Goal: Information Seeking & Learning: Learn about a topic

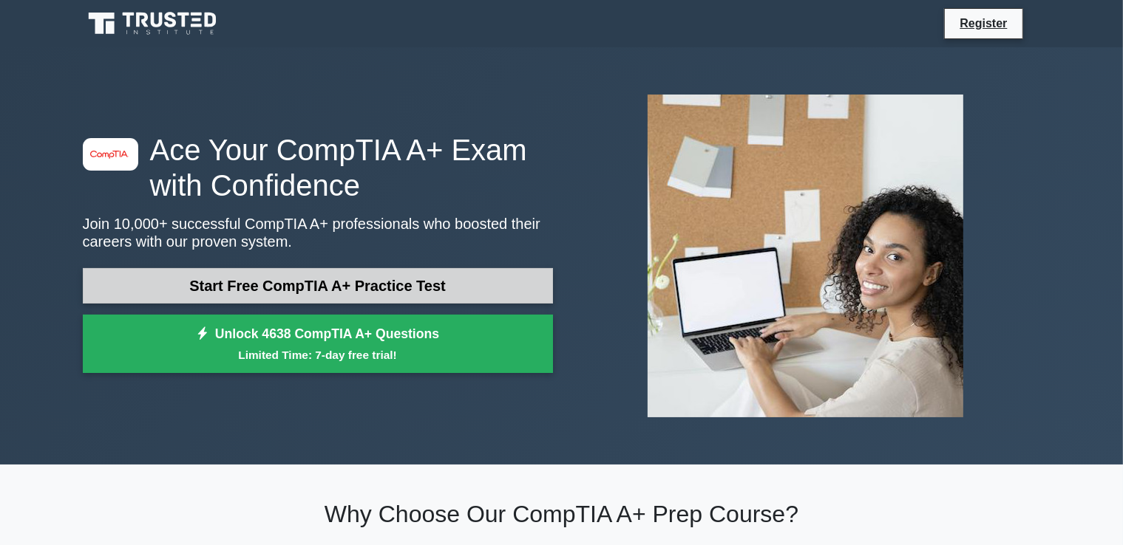
click at [388, 290] on link "Start Free CompTIA A+ Practice Test" at bounding box center [318, 285] width 470 height 35
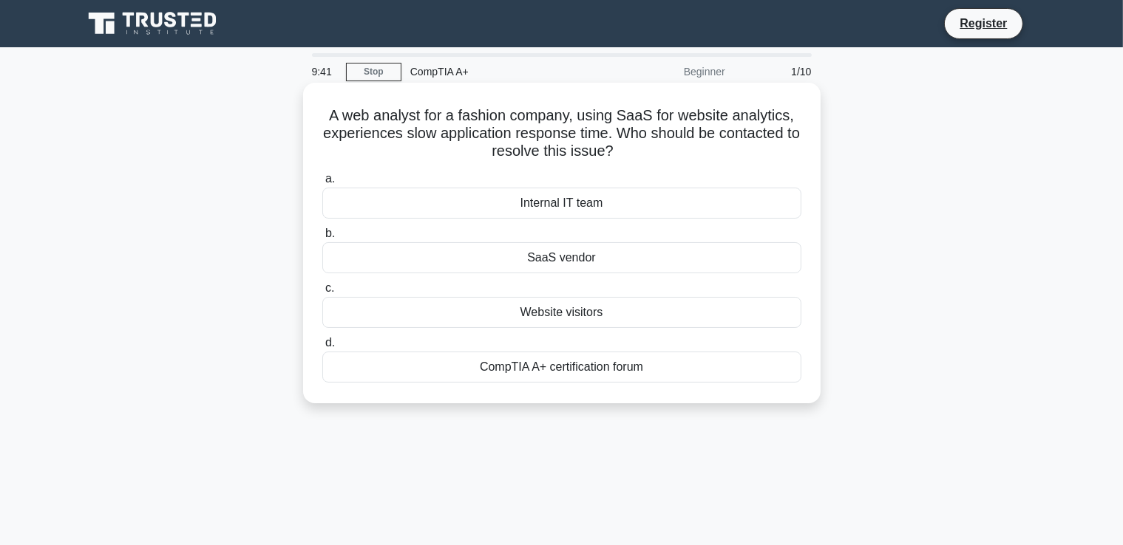
click at [609, 197] on div "Internal IT team" at bounding box center [561, 203] width 479 height 31
click at [322, 184] on input "a. Internal IT team" at bounding box center [322, 179] width 0 height 10
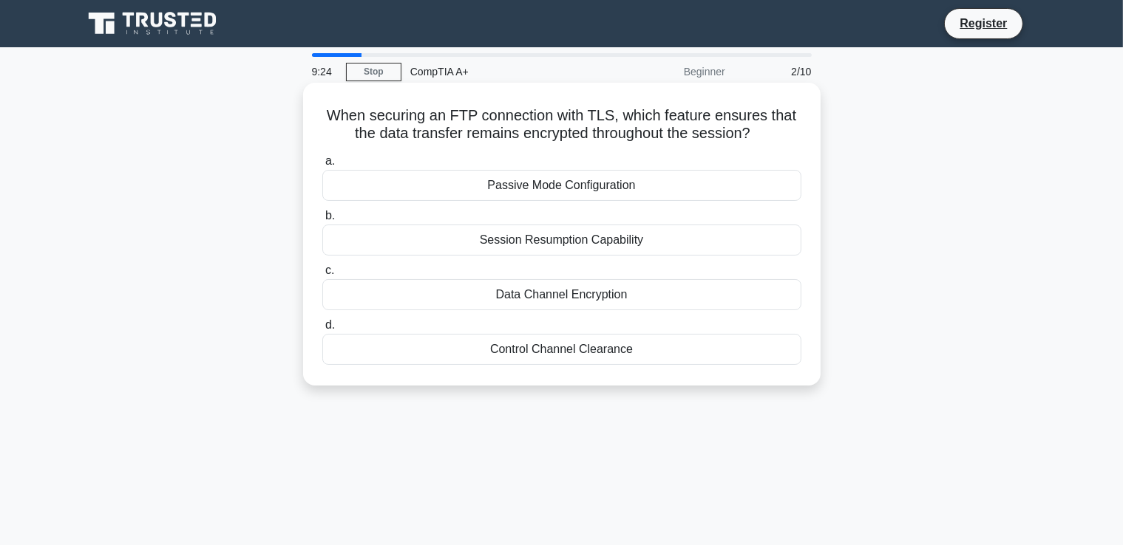
click at [600, 184] on div "Passive Mode Configuration" at bounding box center [561, 185] width 479 height 31
click at [322, 166] on input "a. Passive Mode Configuration" at bounding box center [322, 162] width 0 height 10
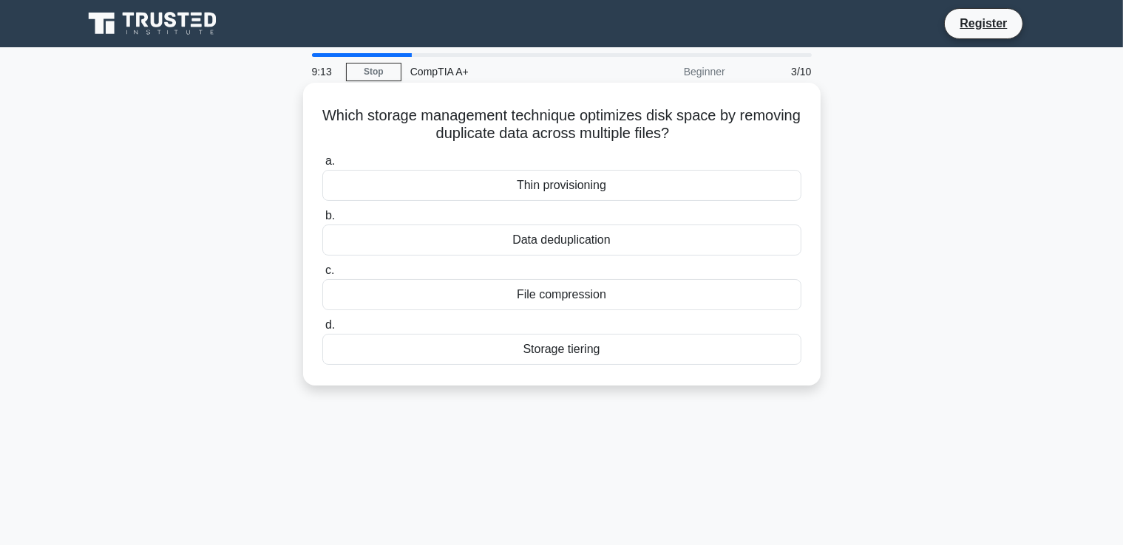
click at [636, 239] on div "Data deduplication" at bounding box center [561, 240] width 479 height 31
click at [322, 221] on input "b. Data deduplication" at bounding box center [322, 216] width 0 height 10
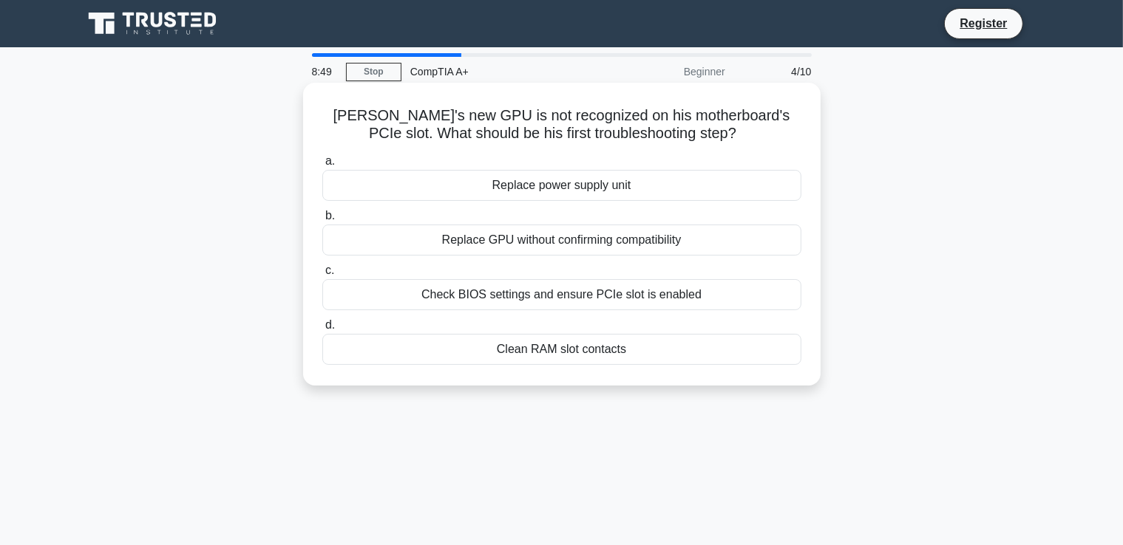
click at [596, 295] on div "Check BIOS settings and ensure PCIe slot is enabled" at bounding box center [561, 294] width 479 height 31
click at [322, 276] on input "c. Check BIOS settings and ensure PCIe slot is enabled" at bounding box center [322, 271] width 0 height 10
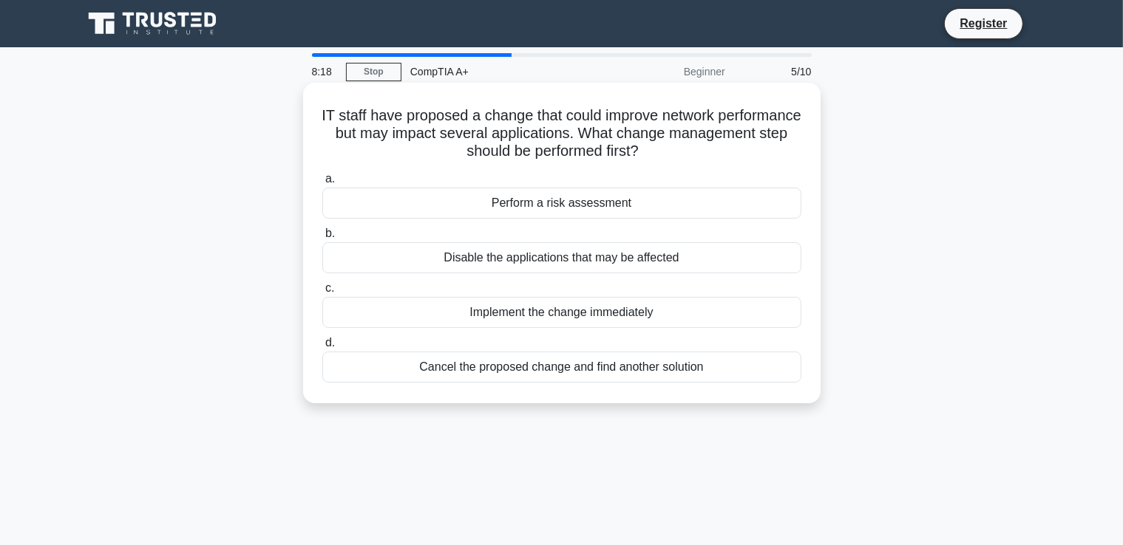
click at [587, 204] on div "Perform a risk assessment" at bounding box center [561, 203] width 479 height 31
click at [322, 184] on input "a. Perform a risk assessment" at bounding box center [322, 179] width 0 height 10
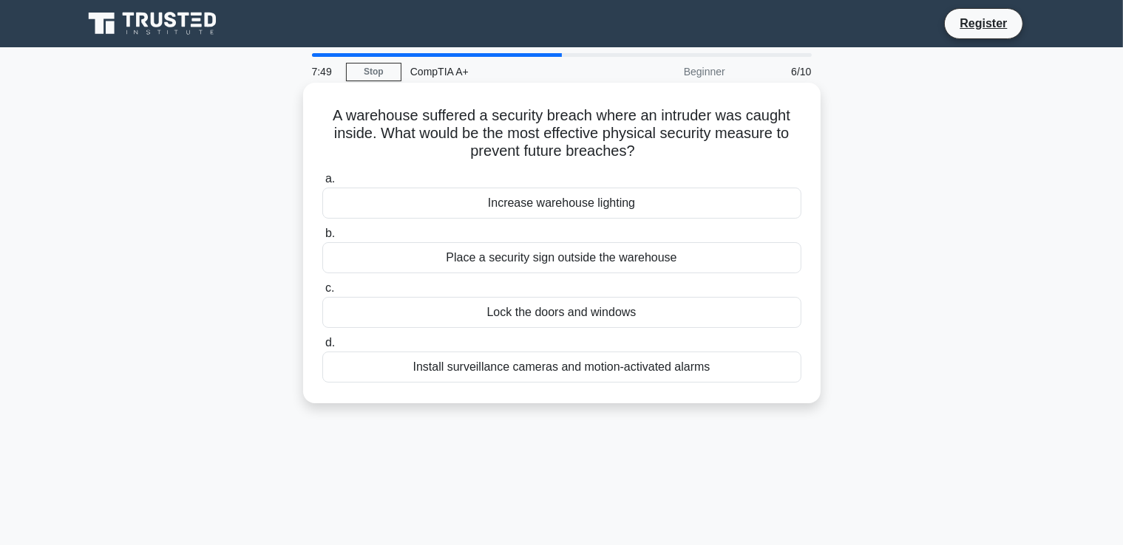
click at [633, 370] on div "Install surveillance cameras and motion-activated alarms" at bounding box center [561, 367] width 479 height 31
click at [322, 348] on input "d. Install surveillance cameras and motion-activated alarms" at bounding box center [322, 343] width 0 height 10
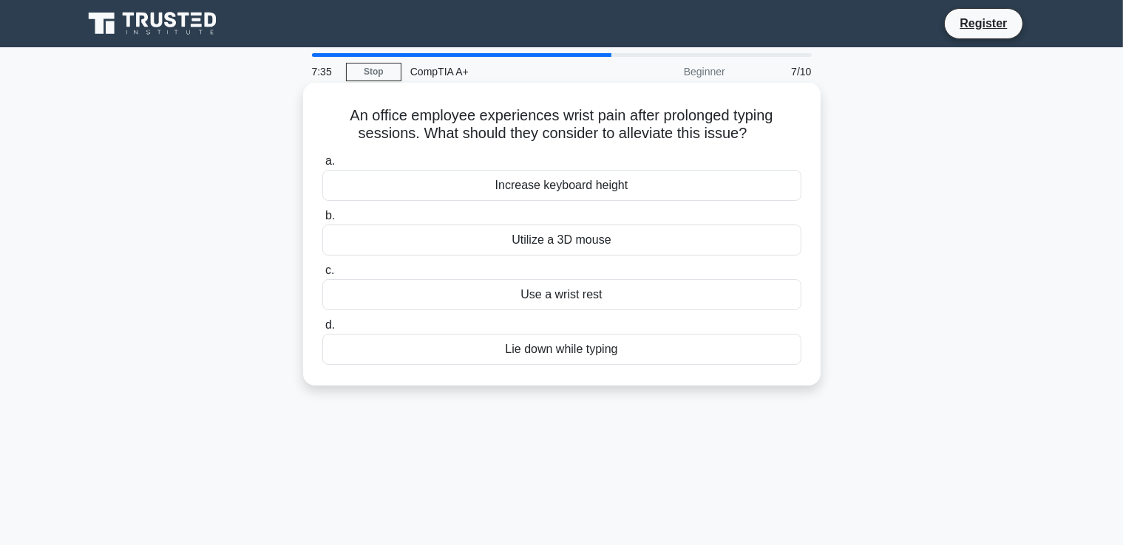
click at [607, 293] on div "Use a wrist rest" at bounding box center [561, 294] width 479 height 31
click at [322, 276] on input "c. Use a wrist rest" at bounding box center [322, 271] width 0 height 10
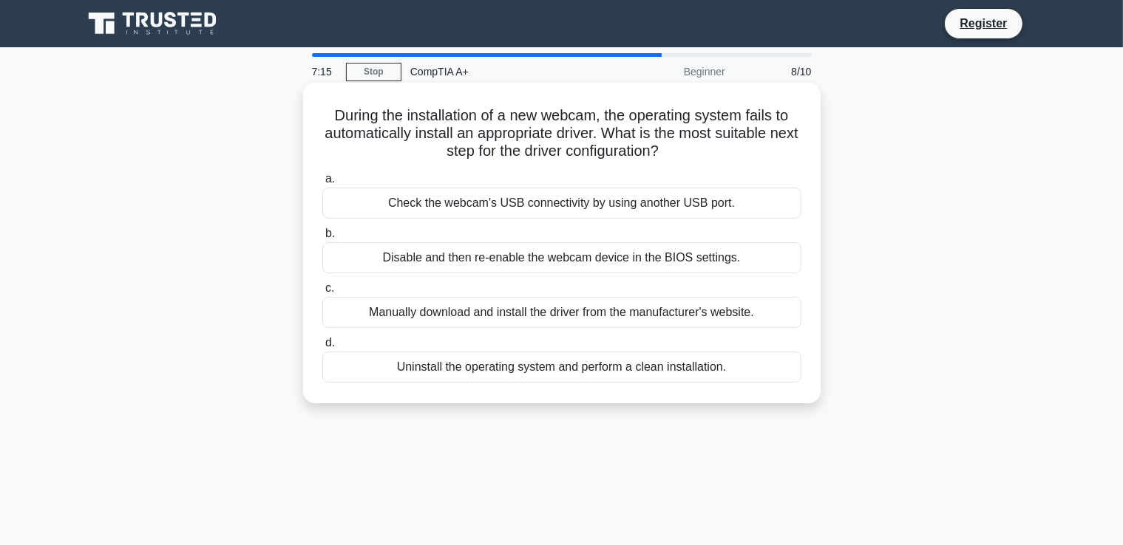
click at [613, 319] on div "Manually download and install the driver from the manufacturer's website." at bounding box center [561, 312] width 479 height 31
click at [322, 293] on input "c. Manually download and install the driver from the manufacturer's website." at bounding box center [322, 289] width 0 height 10
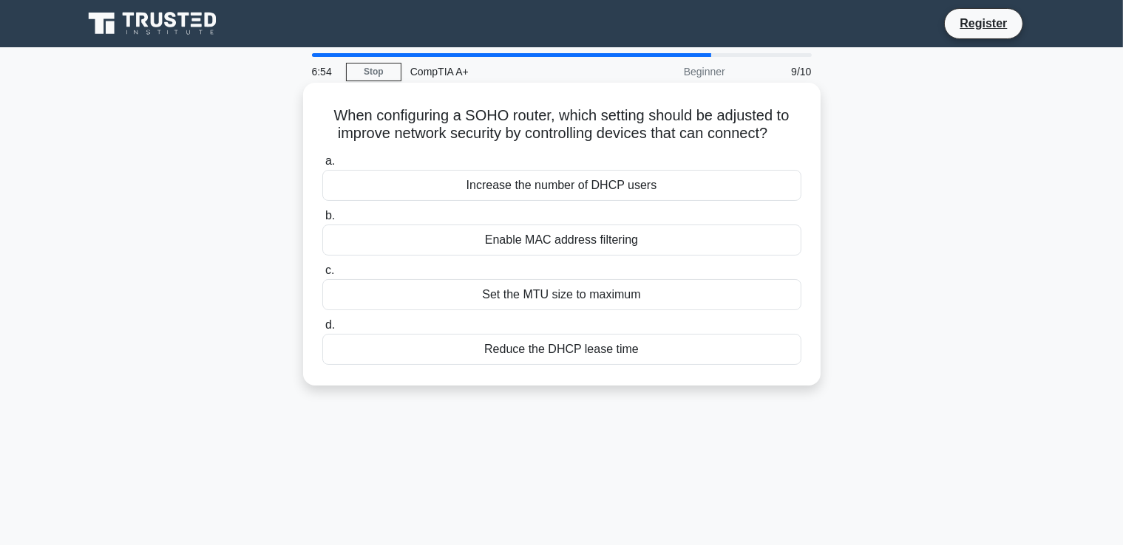
click at [612, 239] on div "Enable MAC address filtering" at bounding box center [561, 240] width 479 height 31
click at [322, 221] on input "b. Enable MAC address filtering" at bounding box center [322, 216] width 0 height 10
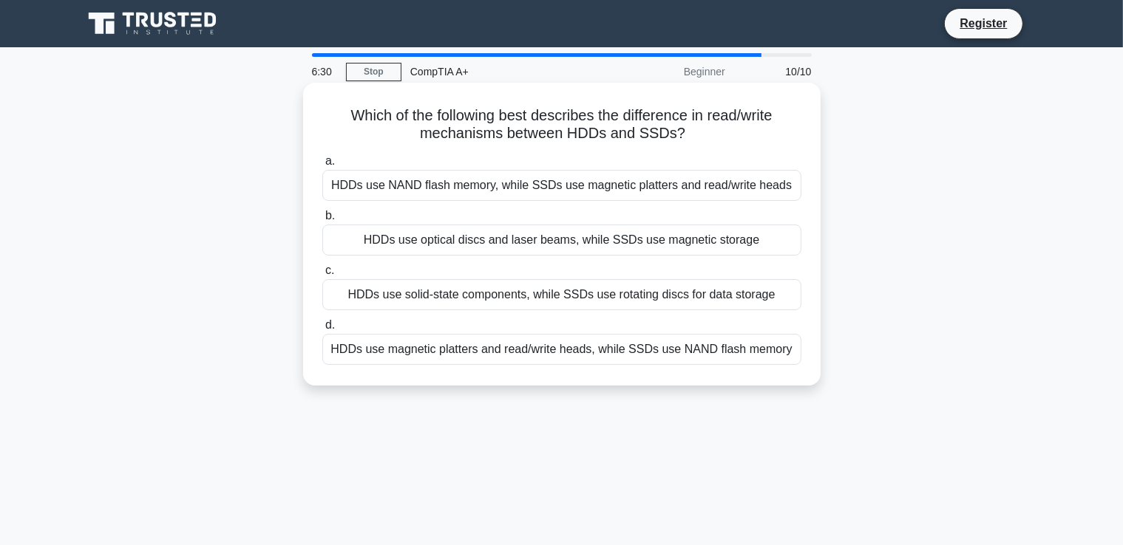
click at [580, 354] on div "HDDs use magnetic platters and read/write heads, while SSDs use NAND flash memo…" at bounding box center [561, 349] width 479 height 31
click at [322, 330] on input "d. HDDs use magnetic platters and read/write heads, while SSDs use NAND flash m…" at bounding box center [322, 326] width 0 height 10
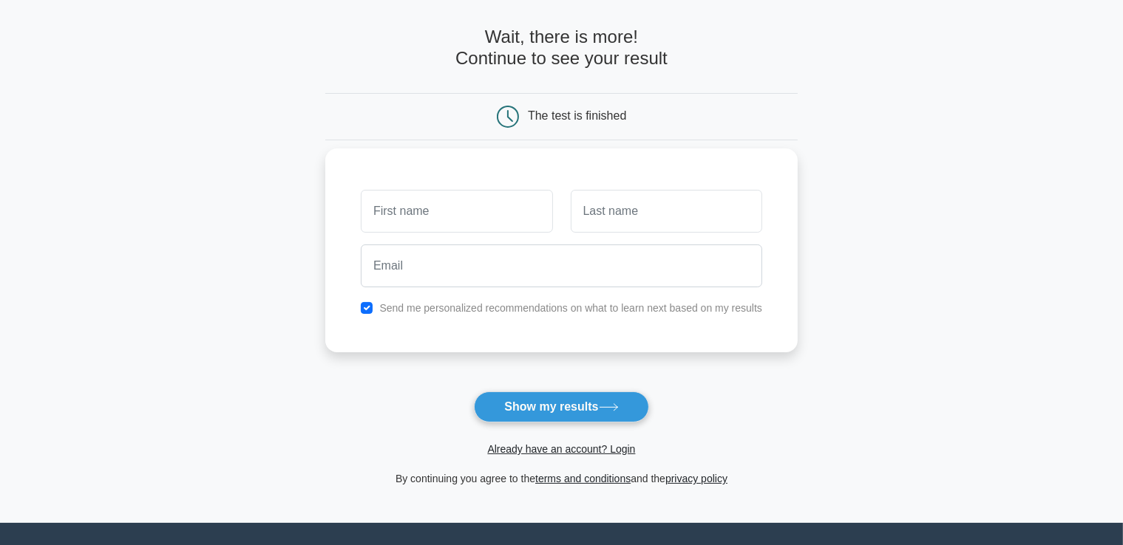
scroll to position [148, 0]
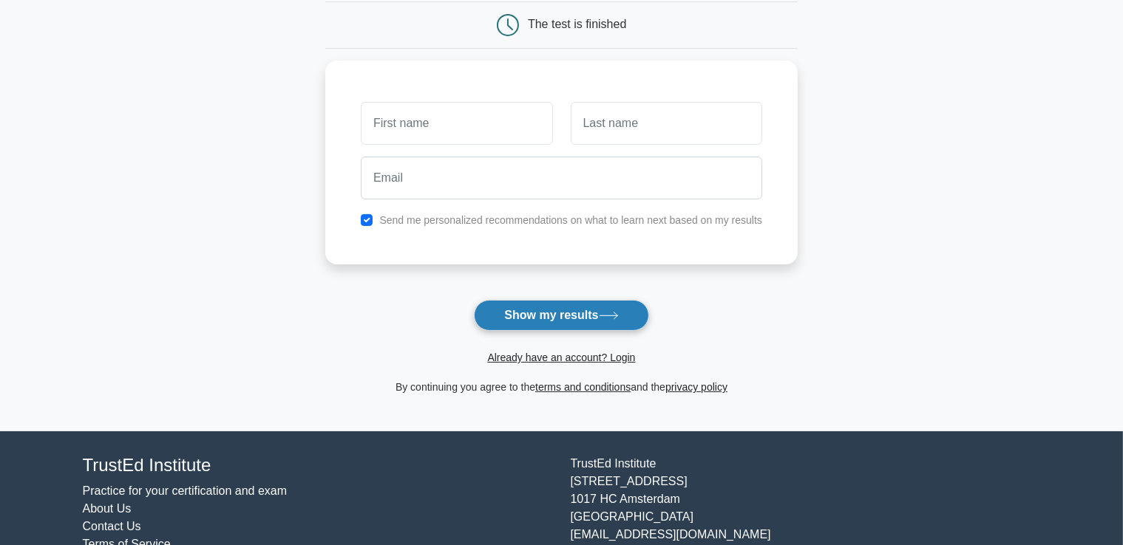
click at [537, 327] on button "Show my results" at bounding box center [561, 315] width 174 height 31
click at [367, 214] on input "checkbox" at bounding box center [367, 217] width 12 height 12
checkbox input "false"
click at [579, 306] on button "Show my results" at bounding box center [561, 315] width 174 height 31
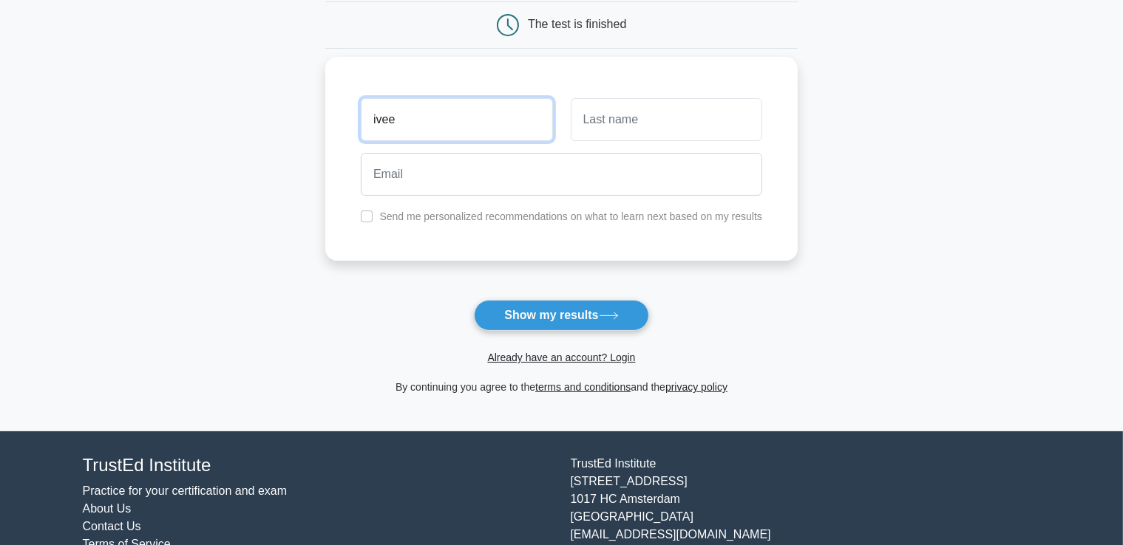
type input "ivee"
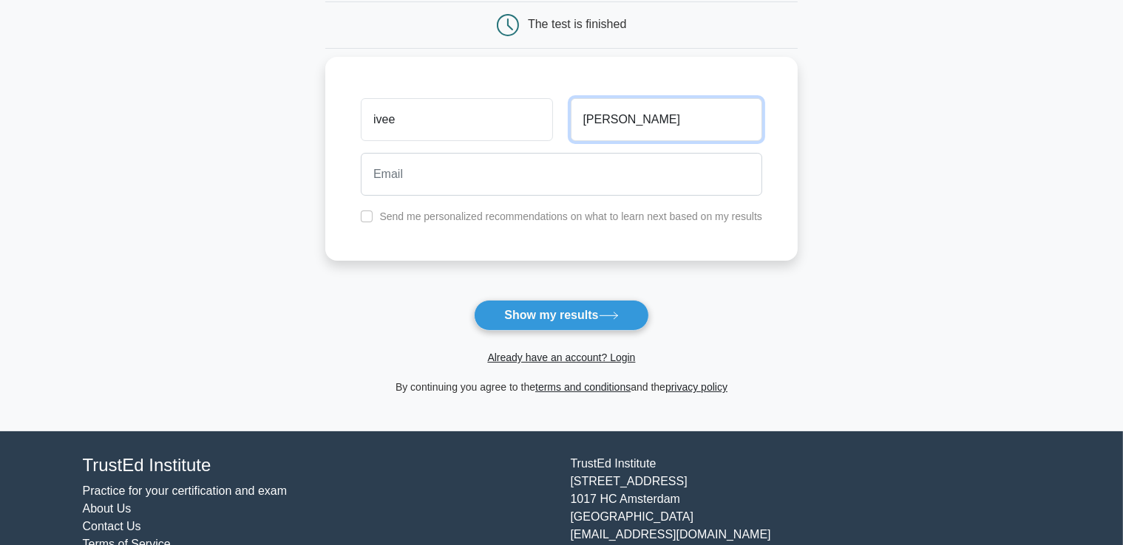
type input "Songco"
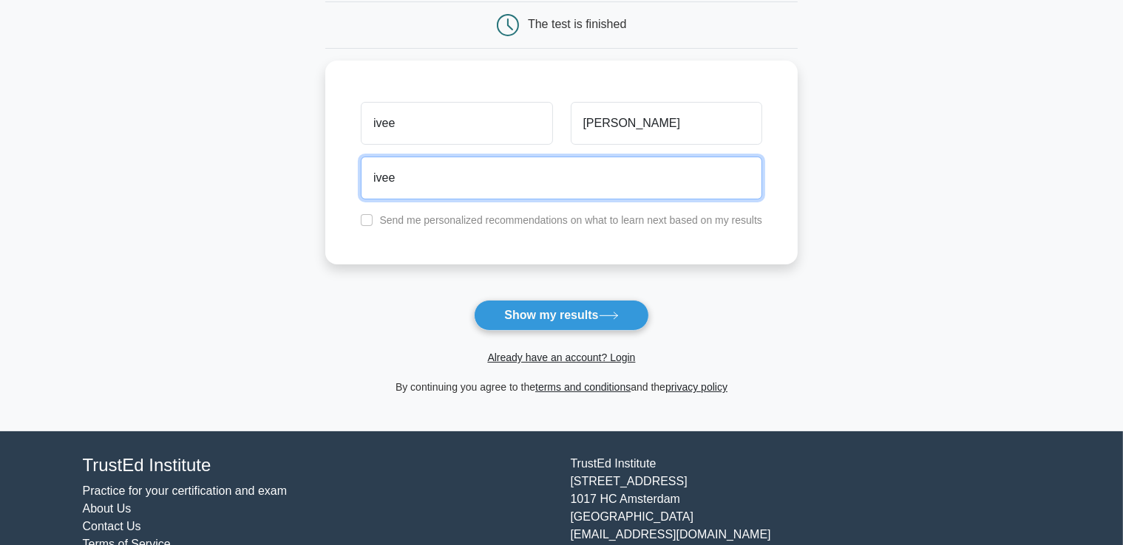
type input "ivee.songco@solanaland.com"
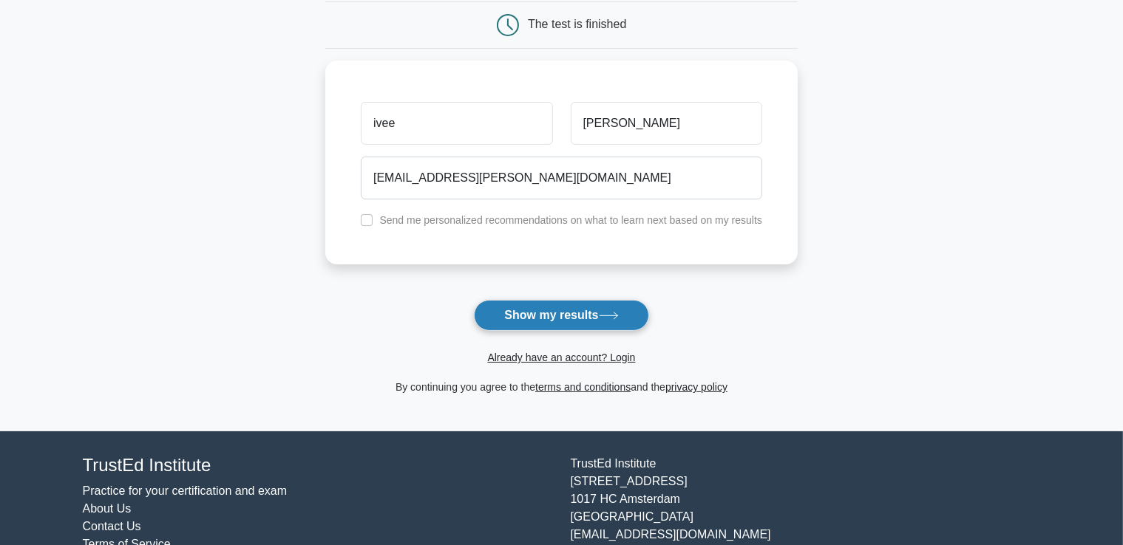
click at [565, 308] on button "Show my results" at bounding box center [561, 315] width 174 height 31
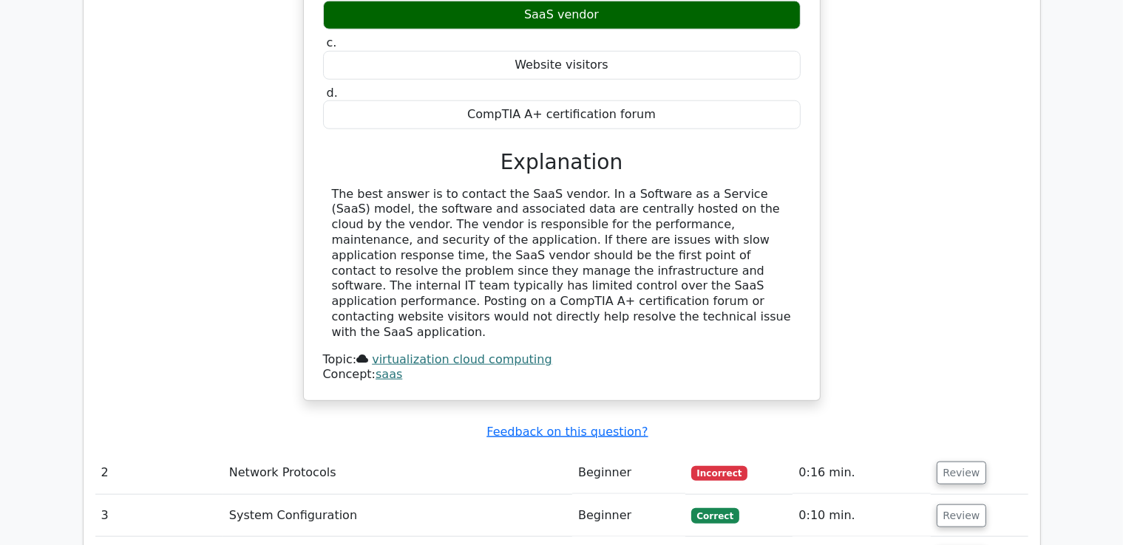
scroll to position [1552, 0]
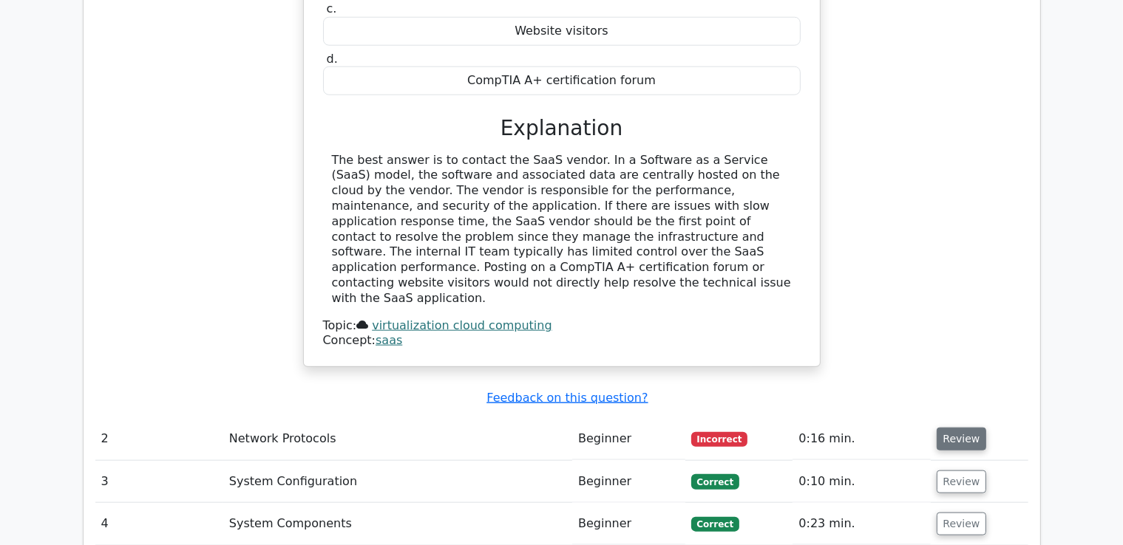
click at [947, 428] on button "Review" at bounding box center [961, 439] width 50 height 23
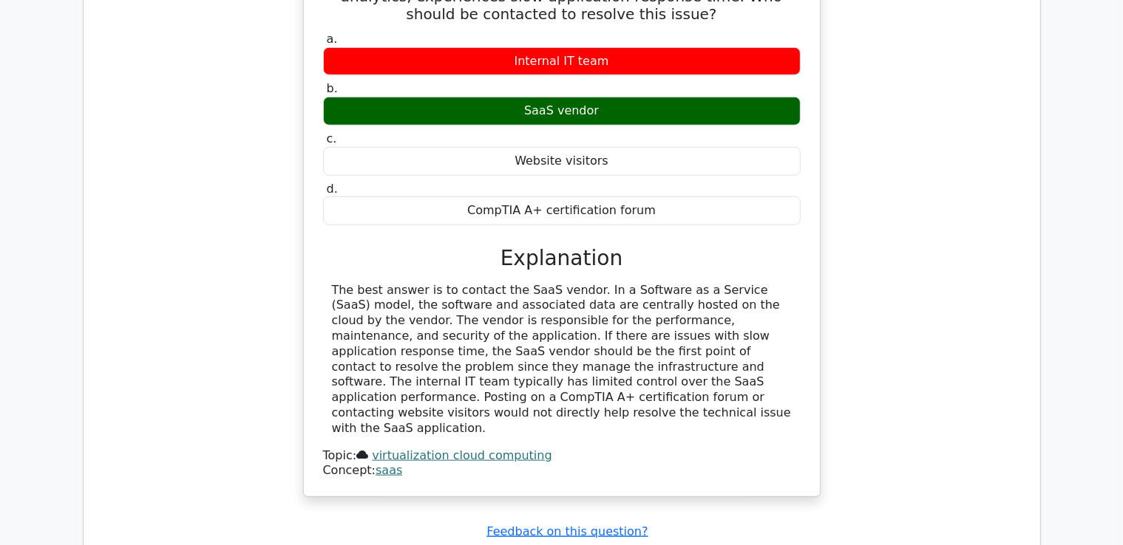
scroll to position [1404, 0]
